Goal: Obtain resource: Obtain resource

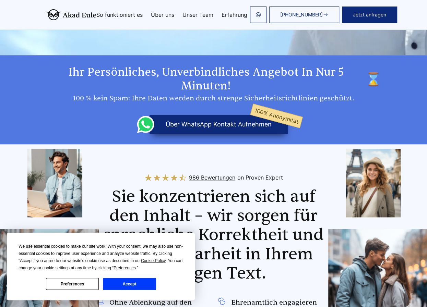
scroll to position [240, 0]
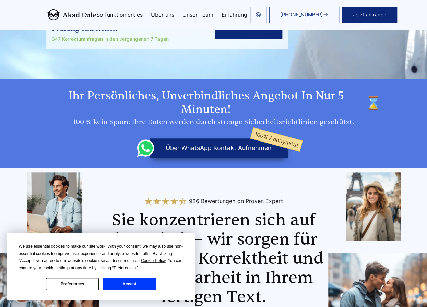
click at [121, 103] on h2 "Ihr persönliches, unverbindliches Angebot in nur 5 Minuten!" at bounding box center [213, 102] width 335 height 27
click at [123, 104] on h2 "Ihr persönliches, unverbindliches Angebot in nur 5 Minuten!" at bounding box center [213, 102] width 335 height 27
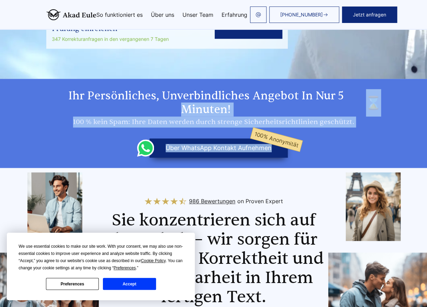
drag, startPoint x: 348, startPoint y: 160, endPoint x: 162, endPoint y: 101, distance: 195.5
click at [162, 101] on section "Ihr persönliches, unverbindliches Angebot in nur 5 Minuten! 100 % kein Spam: Ih…" at bounding box center [213, 123] width 427 height 89
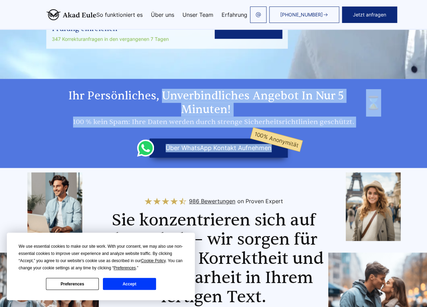
click at [193, 113] on h2 "Ihr persönliches, unverbindliches Angebot in nur 5 Minuten!" at bounding box center [213, 102] width 335 height 27
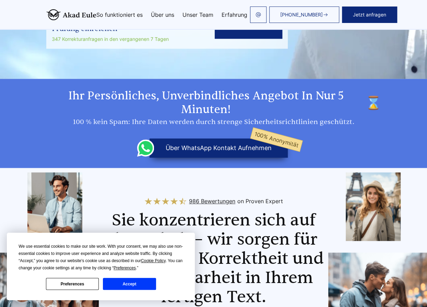
click at [68, 99] on h2 "Ihr persönliches, unverbindliches Angebot in nur 5 Minuten!" at bounding box center [213, 102] width 335 height 27
click at [100, 116] on h2 "Ihr persönliches, unverbindliches Angebot in nur 5 Minuten!" at bounding box center [213, 102] width 335 height 27
click at [113, 290] on button "Accept" at bounding box center [129, 284] width 53 height 12
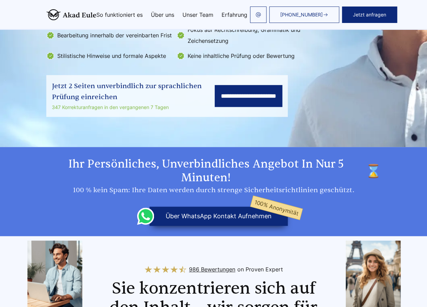
scroll to position [206, 0]
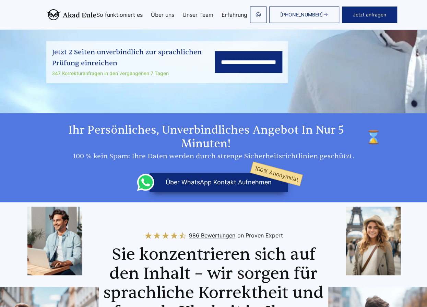
click at [63, 148] on h2 "Ihr persönliches, unverbindliches Angebot in nur 5 Minuten!" at bounding box center [213, 137] width 335 height 27
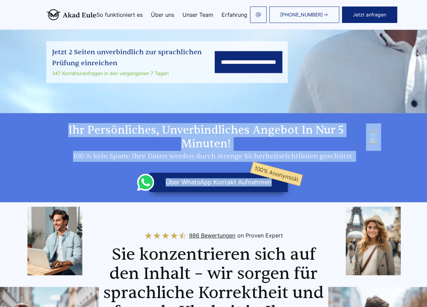
drag, startPoint x: 68, startPoint y: 129, endPoint x: 385, endPoint y: 197, distance: 323.9
click at [385, 197] on section "Ihr persönliches, unverbindliches Angebot in nur 5 Minuten! 100 % kein Spam: Ih…" at bounding box center [213, 157] width 427 height 89
click at [149, 152] on div "100 % kein Spam: Ihre Daten werden durch strenge Sicherheitsrichtlinien geschüt…" at bounding box center [213, 156] width 335 height 11
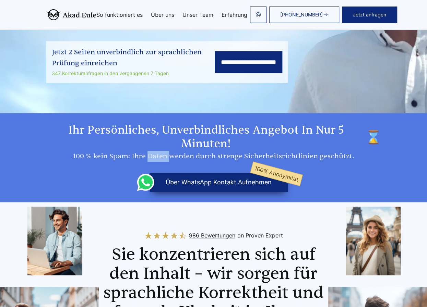
click at [149, 152] on div "100 % kein Spam: Ihre Daten werden durch strenge Sicherheitsrichtlinien geschüt…" at bounding box center [213, 156] width 335 height 11
